Goal: Information Seeking & Learning: Learn about a topic

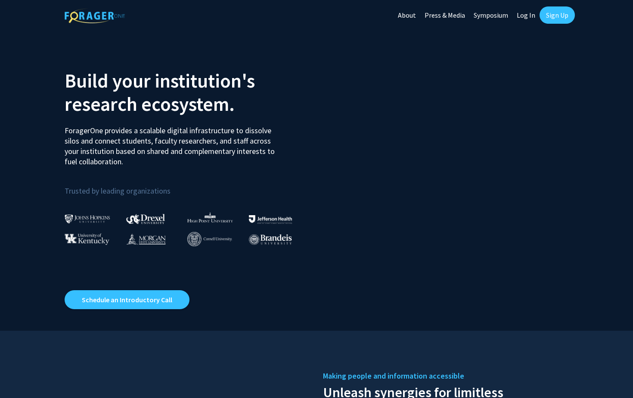
click at [102, 92] on h2 "Build your institution's research ecosystem." at bounding box center [188, 92] width 246 height 47
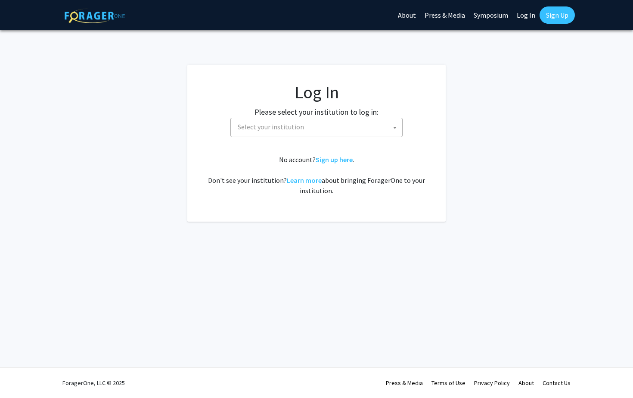
click at [300, 134] on span "Select your institution" at bounding box center [318, 127] width 168 height 18
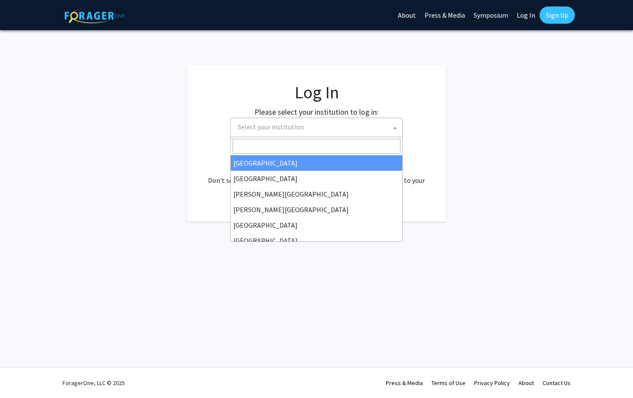
select select "34"
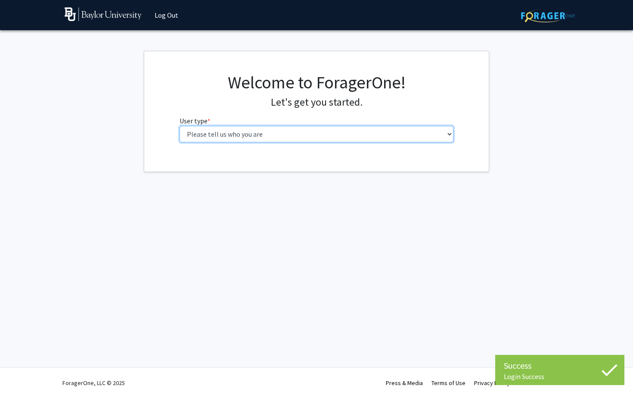
click at [332, 132] on select "Please tell us who you are Undergraduate Student Master's Student Doctoral Cand…" at bounding box center [317, 134] width 275 height 16
select select "1: undergrad"
click at [180, 126] on select "Please tell us who you are Undergraduate Student Master's Student Doctoral Cand…" at bounding box center [317, 134] width 275 height 16
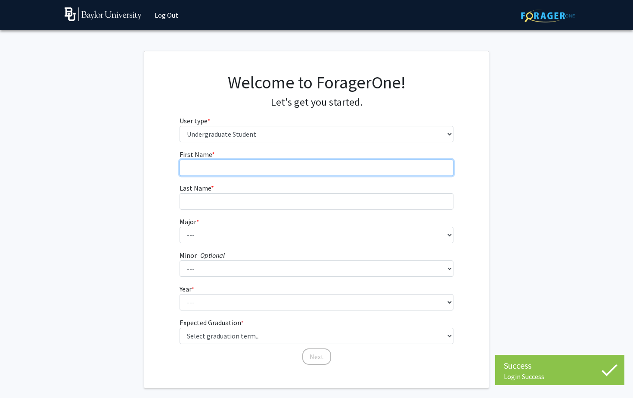
click at [363, 173] on input "First Name * required" at bounding box center [317, 167] width 275 height 16
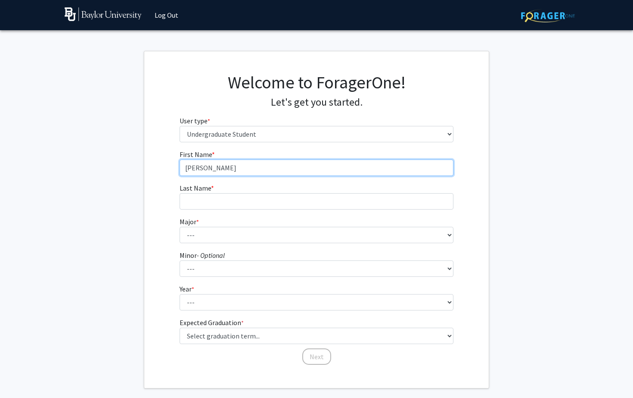
type input "[PERSON_NAME]"
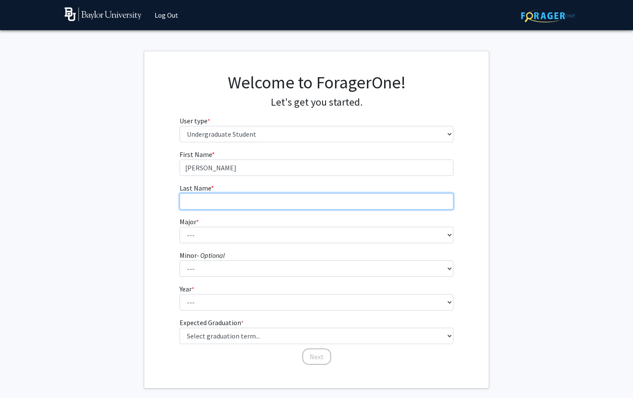
click at [356, 203] on input "Last Name * required" at bounding box center [317, 201] width 275 height 16
type input "[PERSON_NAME]"
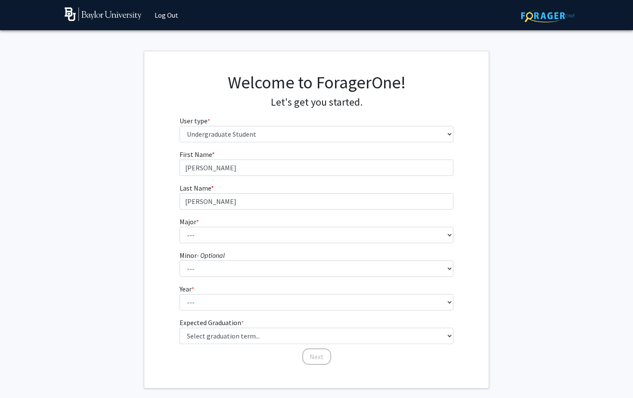
click at [315, 244] on form "First Name * required [PERSON_NAME] Last Name * required [PERSON_NAME] Major * …" at bounding box center [317, 253] width 275 height 208
click at [307, 232] on select "--- Accounting American Studies Anthropology Apparel Design & Product Developme…" at bounding box center [317, 235] width 275 height 16
select select "85: 2750"
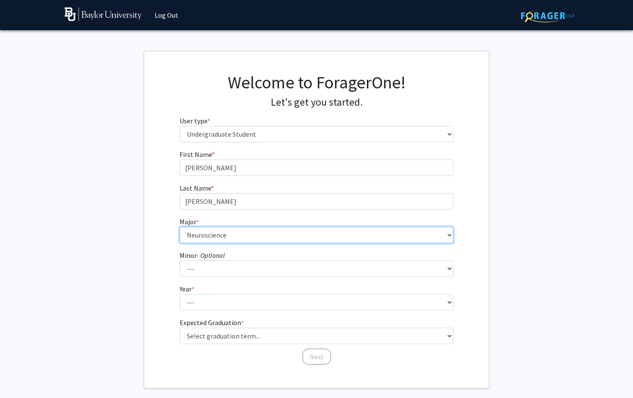
click at [180, 227] on select "--- Accounting American Studies Anthropology Apparel Design & Product Developme…" at bounding box center [317, 235] width 275 height 16
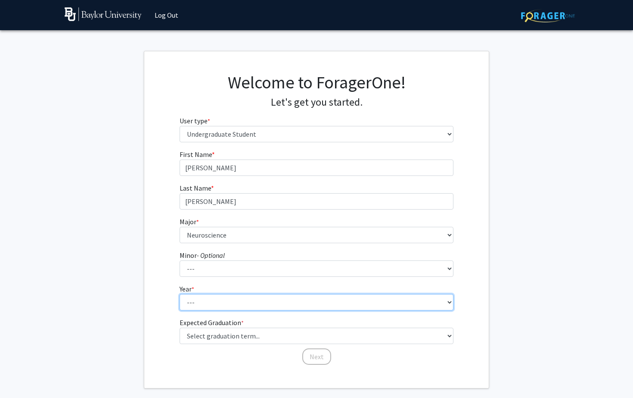
click at [239, 305] on select "--- First-year Sophomore Junior Senior Postbaccalaureate Certificate" at bounding box center [317, 302] width 275 height 16
select select "1: first-year"
click at [180, 294] on select "--- First-year Sophomore Junior Senior Postbaccalaureate Certificate" at bounding box center [317, 302] width 275 height 16
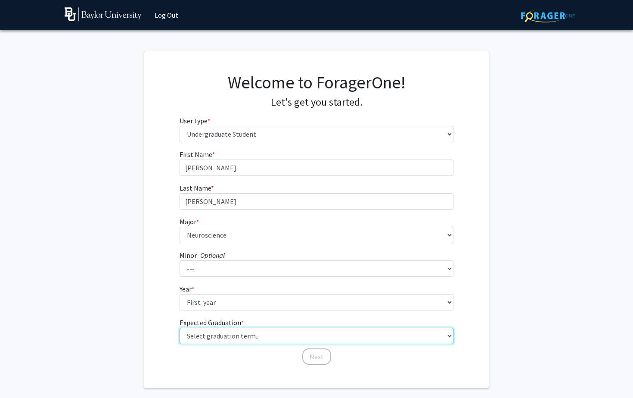
click at [244, 335] on select "Select graduation term... Spring 2025 Summer 2025 Fall 2025 Winter 2025 Spring …" at bounding box center [317, 336] width 275 height 16
select select "17: spring_2029"
click at [180, 328] on select "Select graduation term... Spring 2025 Summer 2025 Fall 2025 Winter 2025 Spring …" at bounding box center [317, 336] width 275 height 16
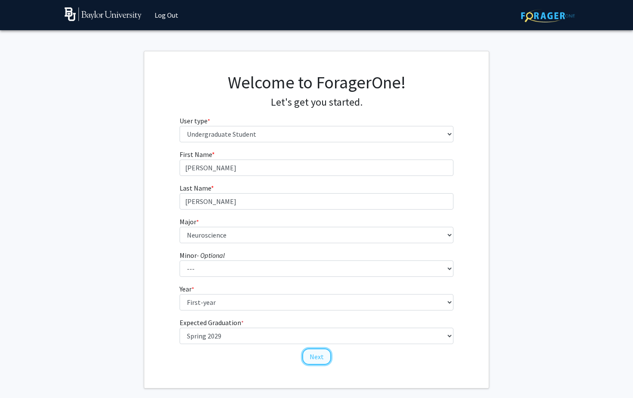
click at [319, 362] on button "Next" at bounding box center [317, 356] width 29 height 16
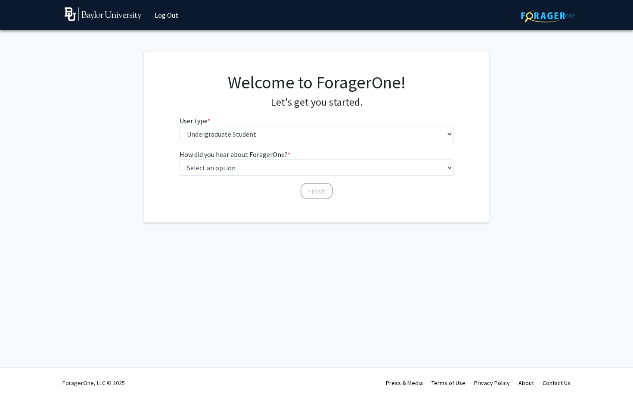
drag, startPoint x: 303, startPoint y: 155, endPoint x: 303, endPoint y: 162, distance: 6.9
click at [303, 155] on fg-select "How did you hear about ForagerOne? * required Select an option Peer/student rec…" at bounding box center [317, 162] width 275 height 27
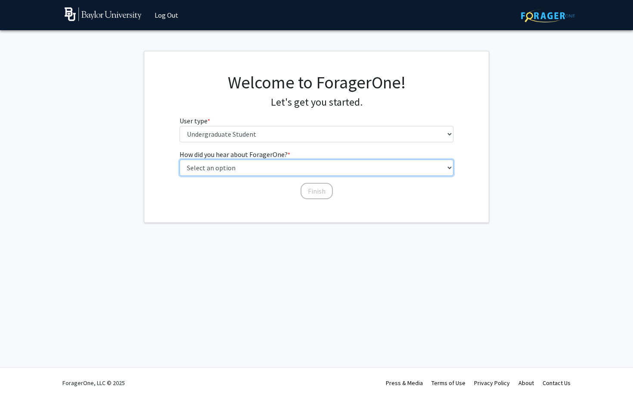
click at [303, 163] on select "Select an option Peer/student recommendation Faculty/staff recommendation Unive…" at bounding box center [317, 167] width 275 height 16
select select "1: peer_recommendation"
click at [180, 159] on select "Select an option Peer/student recommendation Faculty/staff recommendation Unive…" at bounding box center [317, 167] width 275 height 16
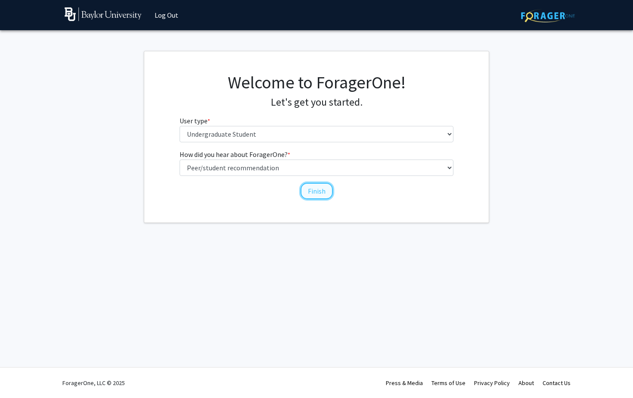
click at [322, 191] on button "Finish" at bounding box center [317, 191] width 32 height 16
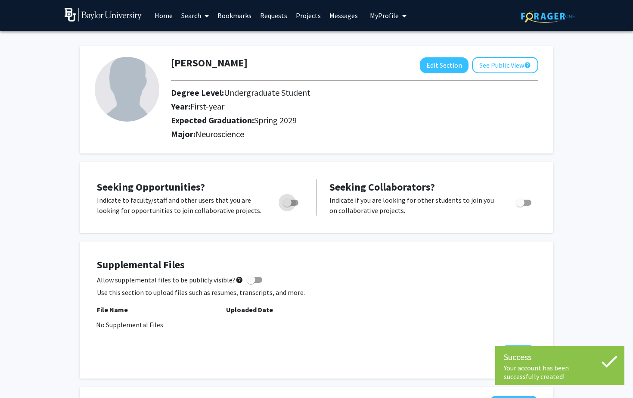
click at [287, 206] on span "Toggle" at bounding box center [287, 202] width 9 height 9
click at [287, 206] on input "Are you actively seeking opportunities?" at bounding box center [287, 206] width 0 height 0
checkbox input "true"
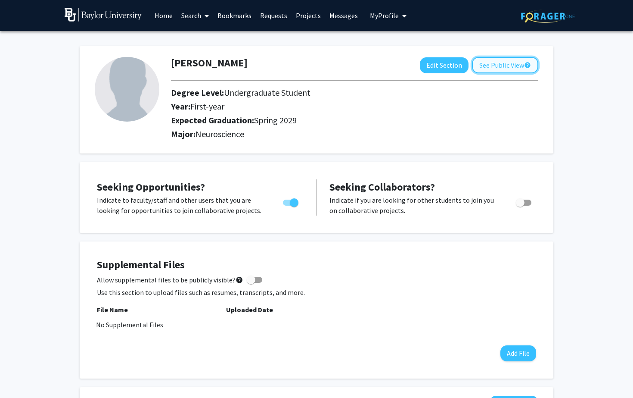
click at [494, 71] on button "See Public View help" at bounding box center [505, 65] width 66 height 16
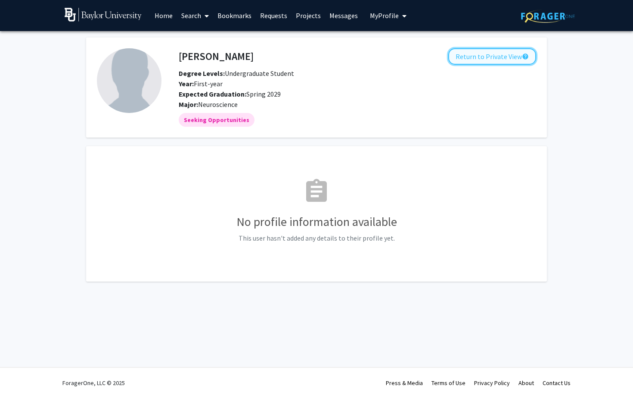
click at [479, 53] on button "Return to Private View help" at bounding box center [493, 56] width 88 height 16
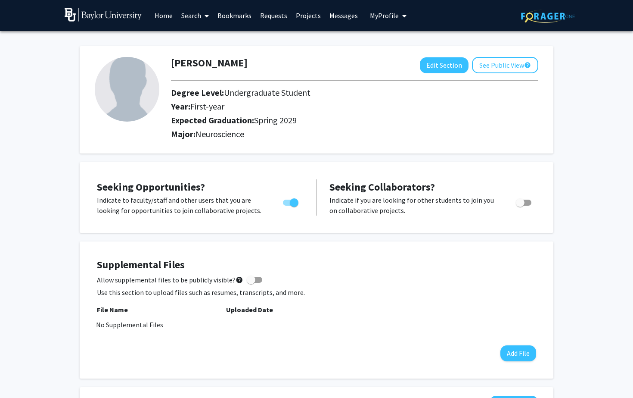
click at [163, 22] on link "Home" at bounding box center [163, 15] width 27 height 30
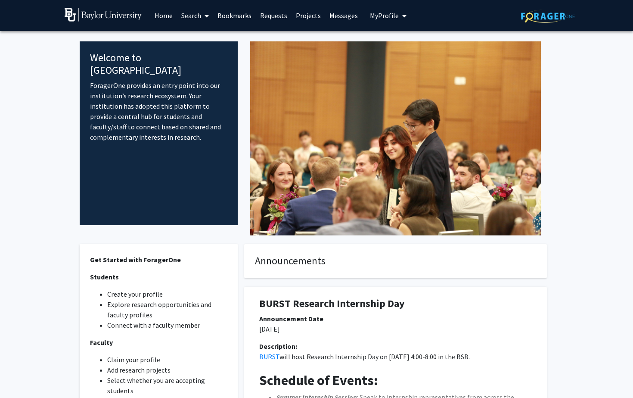
click at [415, 299] on h1 "BURST Research Internship Day" at bounding box center [395, 303] width 273 height 12
click at [309, 15] on link "Projects" at bounding box center [309, 15] width 34 height 30
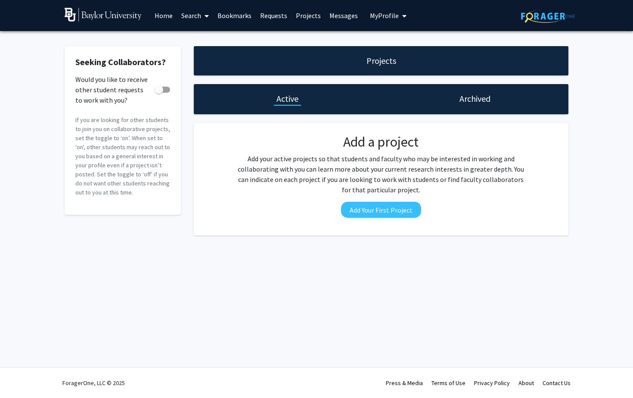
click at [353, 13] on link "Messages" at bounding box center [343, 15] width 37 height 30
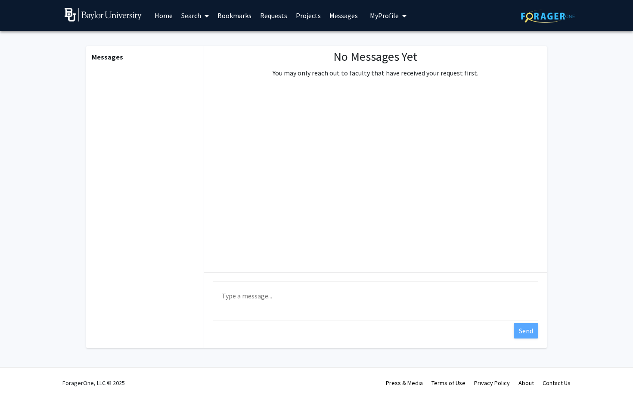
click at [248, 18] on link "Bookmarks" at bounding box center [234, 15] width 43 height 30
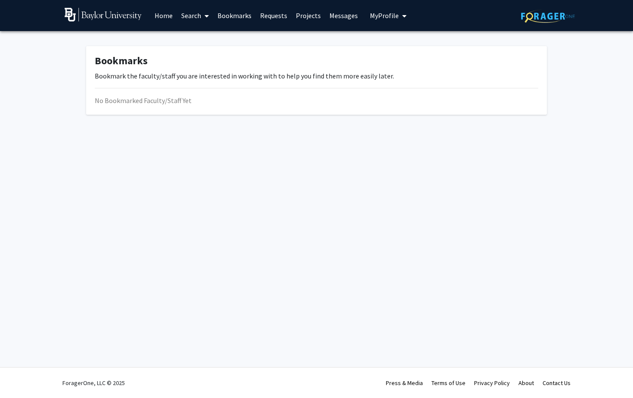
click at [200, 16] on link "Search" at bounding box center [195, 15] width 36 height 30
click at [207, 40] on span "Faculty/Staff" at bounding box center [208, 39] width 63 height 17
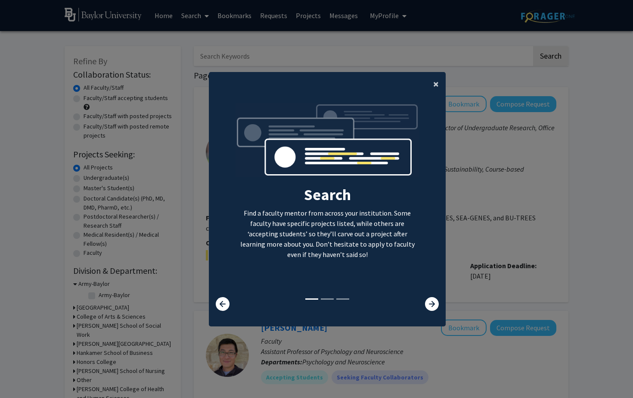
click at [437, 86] on span "×" at bounding box center [437, 83] width 6 height 13
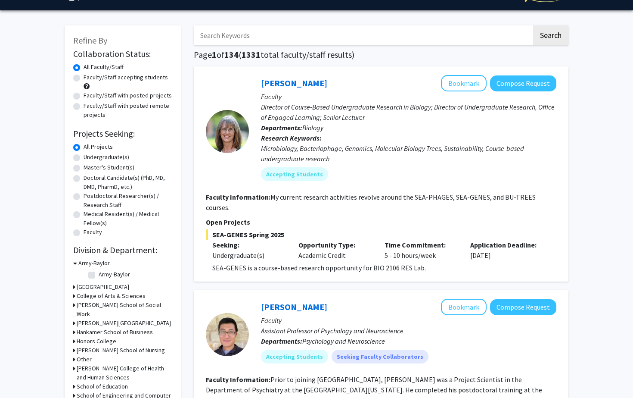
scroll to position [21, 0]
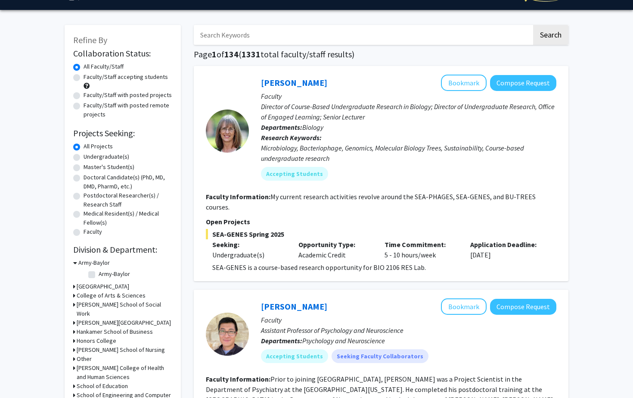
click at [112, 156] on label "Undergraduate(s)" at bounding box center [107, 156] width 46 height 9
click at [89, 156] on input "Undergraduate(s)" at bounding box center [87, 155] width 6 height 6
radio input "true"
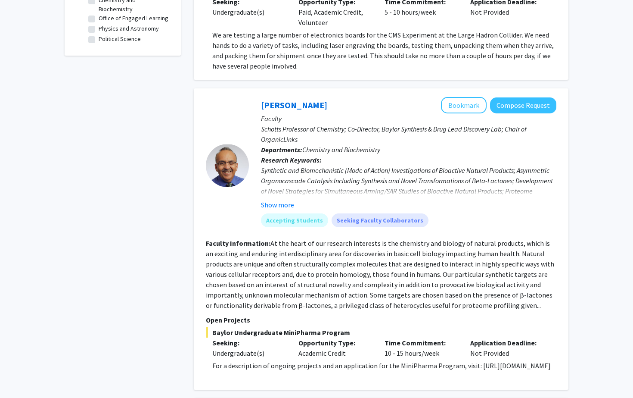
scroll to position [324, 0]
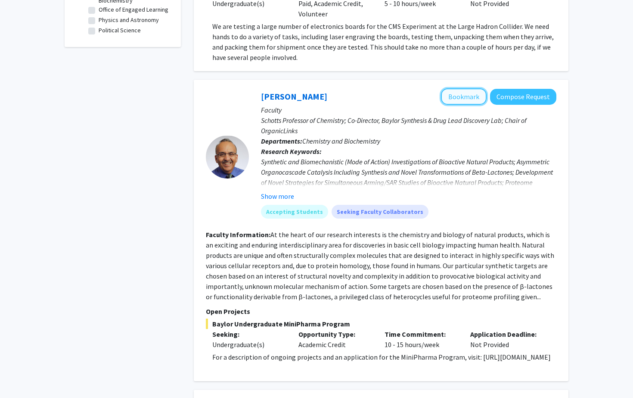
click at [459, 88] on button "Bookmark" at bounding box center [464, 96] width 46 height 16
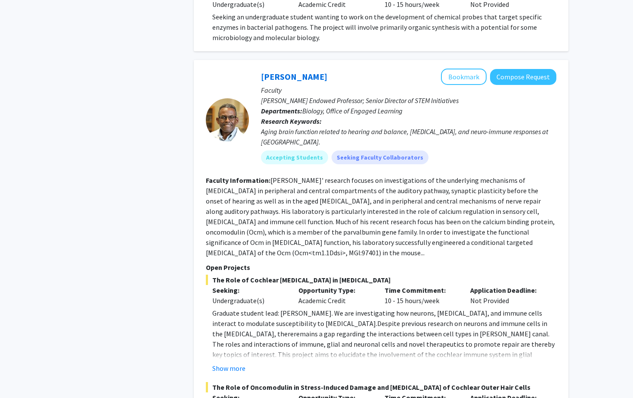
scroll to position [1491, 0]
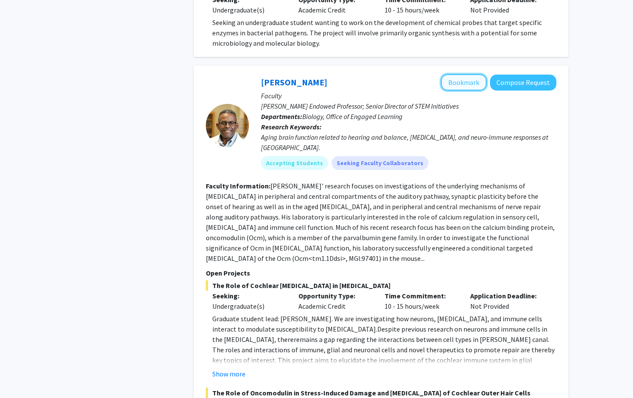
click at [465, 74] on button "Bookmark" at bounding box center [464, 82] width 46 height 16
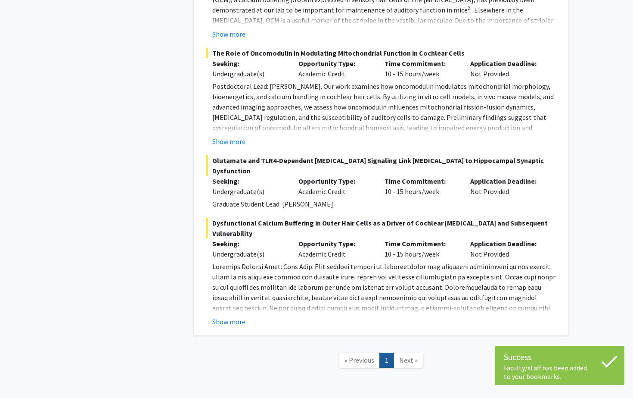
scroll to position [2058, 0]
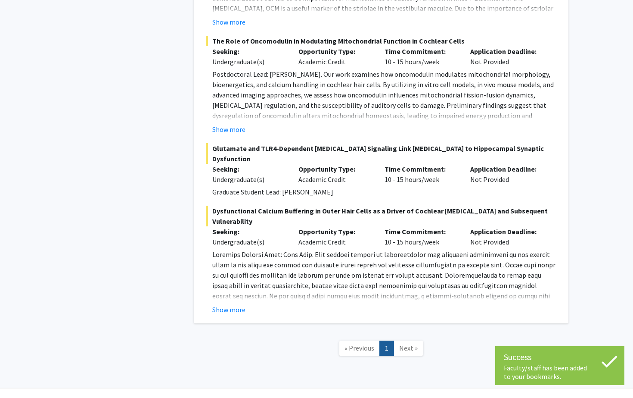
click at [408, 340] on link "Next »" at bounding box center [409, 347] width 30 height 15
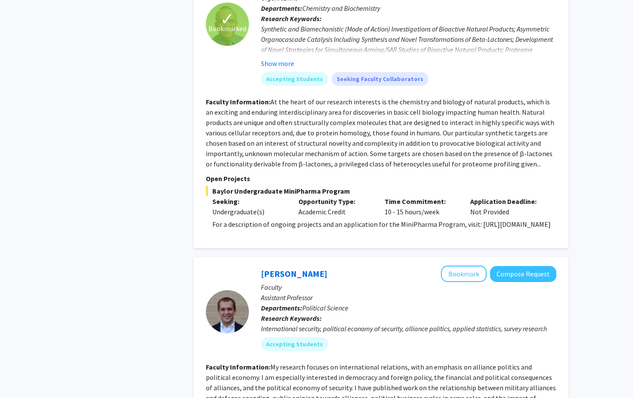
scroll to position [0, 0]
